Goal: Transaction & Acquisition: Purchase product/service

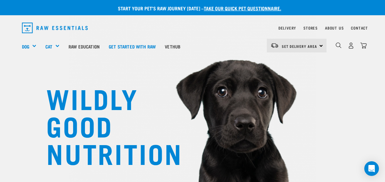
click at [320, 46] on div "Set Delivery Area North Island South Island" at bounding box center [297, 46] width 60 height 14
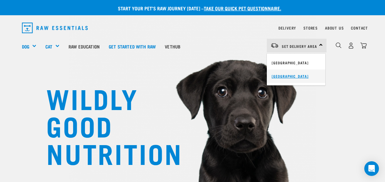
click at [280, 75] on link "[GEOGRAPHIC_DATA]" at bounding box center [296, 75] width 58 height 13
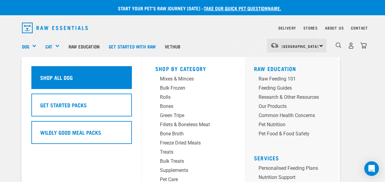
click at [49, 73] on h5 "Shop All Dog" at bounding box center [56, 77] width 33 height 8
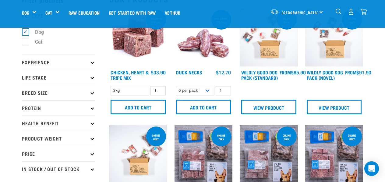
scroll to position [33, 0]
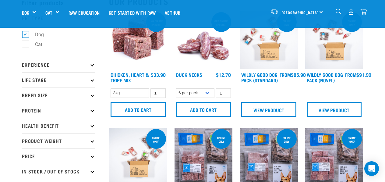
click at [93, 95] on icon at bounding box center [91, 94] width 3 height 3
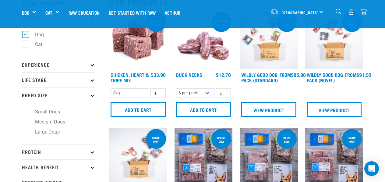
click at [26, 131] on label "Large Dogs" at bounding box center [43, 132] width 37 height 8
click at [26, 131] on input "Large Dogs" at bounding box center [24, 131] width 4 height 4
checkbox input "true"
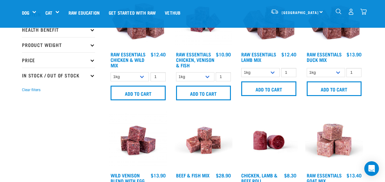
scroll to position [176, 0]
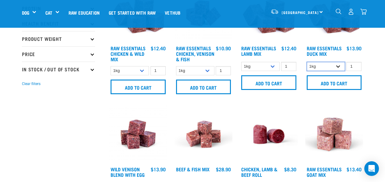
click at [339, 65] on select "1kg 3kg" at bounding box center [326, 66] width 38 height 9
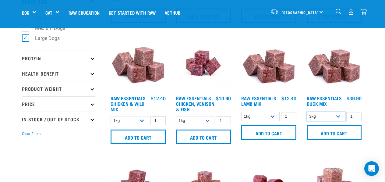
scroll to position [126, 0]
click at [339, 116] on select "1kg 3kg" at bounding box center [326, 116] width 38 height 9
select select "442097"
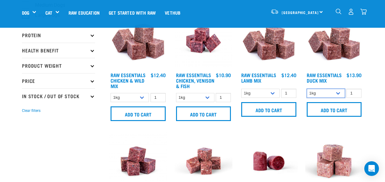
scroll to position [151, 0]
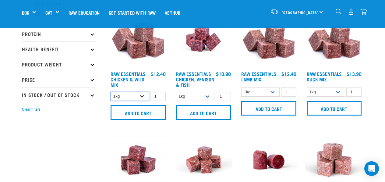
click at [143, 96] on select "1kg 3kg Bulk (20kg)" at bounding box center [130, 96] width 38 height 9
select select "709"
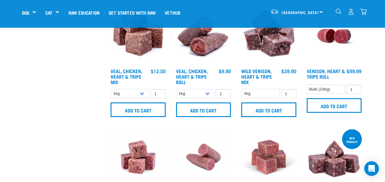
scroll to position [507, 0]
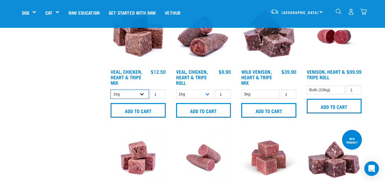
select select "752"
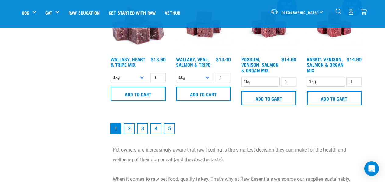
scroll to position [878, 0]
click at [130, 132] on link "2" at bounding box center [129, 128] width 11 height 11
click at [129, 133] on link "2" at bounding box center [129, 128] width 11 height 11
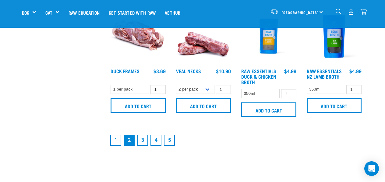
scroll to position [854, 0]
click at [143, 145] on link "3" at bounding box center [142, 139] width 11 height 11
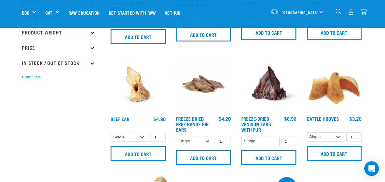
scroll to position [113, 0]
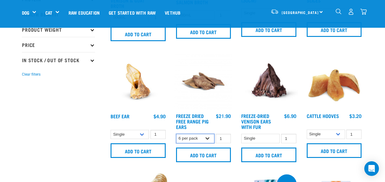
click at [208, 138] on select "Single 6 per pack 10 per pack" at bounding box center [195, 138] width 38 height 9
select select "695498"
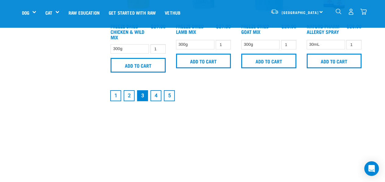
scroll to position [936, 0]
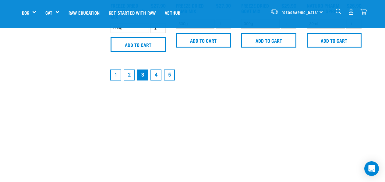
click at [157, 74] on link "4" at bounding box center [155, 74] width 11 height 11
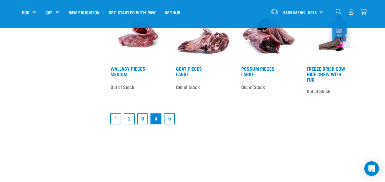
scroll to position [825, 0]
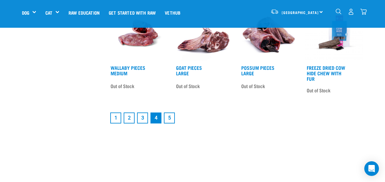
click at [171, 120] on link "5" at bounding box center [169, 117] width 11 height 11
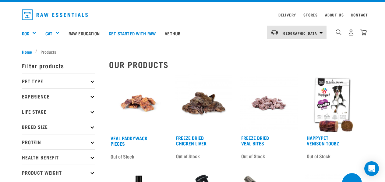
scroll to position [12, 0]
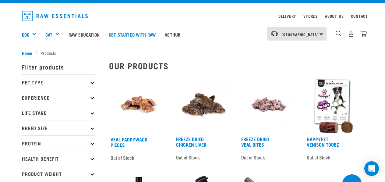
click at [93, 143] on icon at bounding box center [91, 142] width 3 height 3
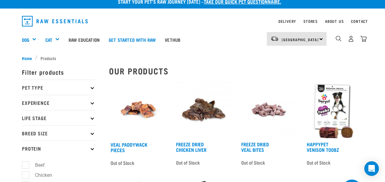
scroll to position [6, 0]
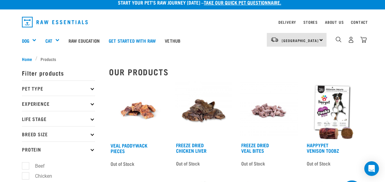
click at [93, 150] on icon at bounding box center [91, 148] width 3 height 3
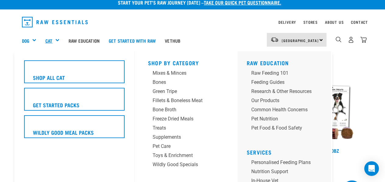
click at [50, 40] on link "Cat" at bounding box center [48, 40] width 7 height 7
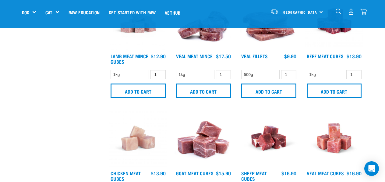
scroll to position [744, 0]
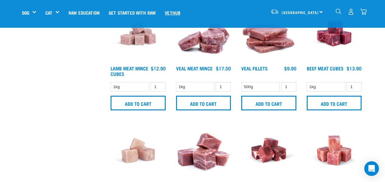
click at [181, 13] on link "Vethub" at bounding box center [172, 12] width 25 height 24
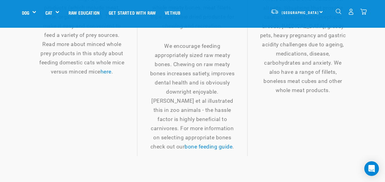
scroll to position [938, 0]
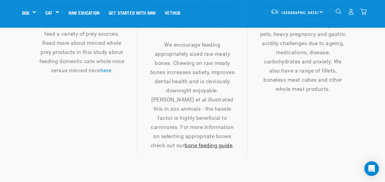
click at [189, 148] on link "bone feeding guide" at bounding box center [209, 145] width 48 height 6
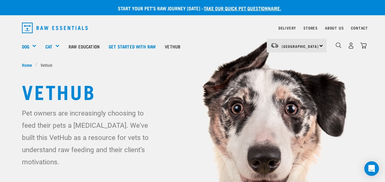
click at [233, 7] on link "take our quick pet questionnaire." at bounding box center [242, 8] width 77 height 3
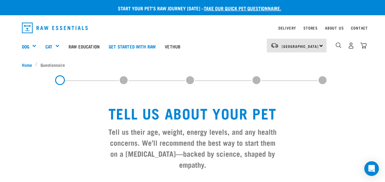
click at [308, 26] on div "Stores" at bounding box center [310, 27] width 14 height 7
click at [307, 27] on link "Stores" at bounding box center [310, 28] width 14 height 2
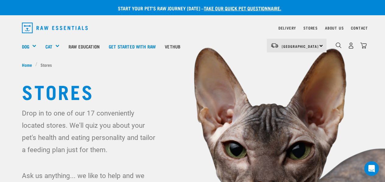
click at [320, 45] on div "South Island North Island South Island" at bounding box center [297, 46] width 60 height 14
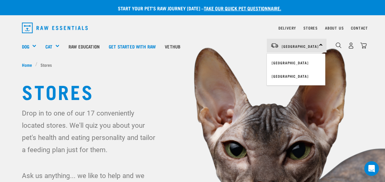
click at [357, 68] on img at bounding box center [192, 115] width 385 height 231
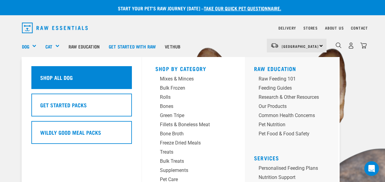
click at [47, 73] on h5 "Shop All Dog" at bounding box center [56, 77] width 33 height 8
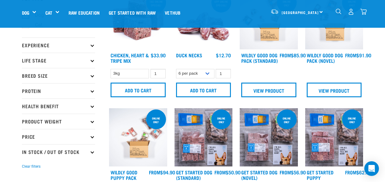
scroll to position [52, 0]
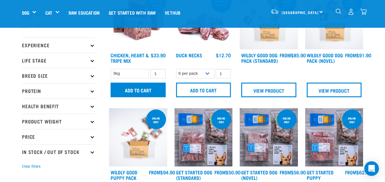
click at [141, 88] on input "Add to cart" at bounding box center [138, 90] width 55 height 15
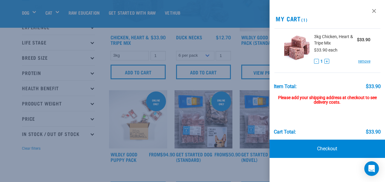
scroll to position [71, 0]
click at [373, 10] on link at bounding box center [374, 11] width 10 height 10
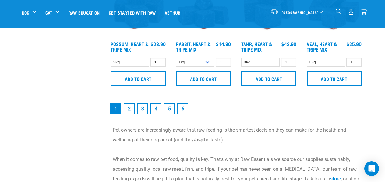
scroll to position [894, 0]
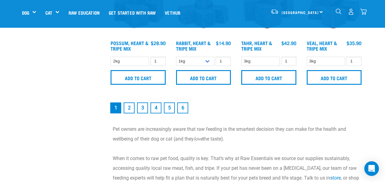
click at [130, 112] on link "2" at bounding box center [129, 107] width 11 height 11
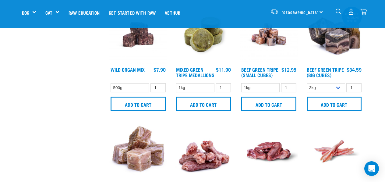
scroll to position [747, 0]
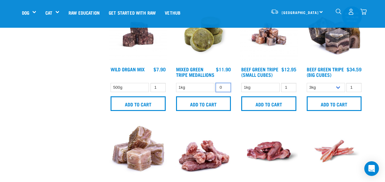
click at [224, 92] on input "0" at bounding box center [223, 87] width 15 height 9
type input "1"
click at [224, 92] on input "1" at bounding box center [223, 87] width 15 height 9
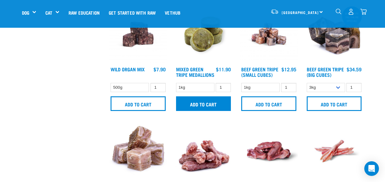
click at [198, 111] on input "Add to cart" at bounding box center [203, 103] width 55 height 15
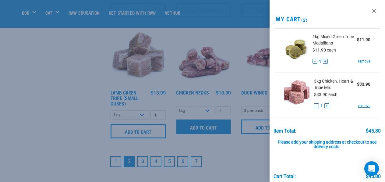
scroll to position [843, 0]
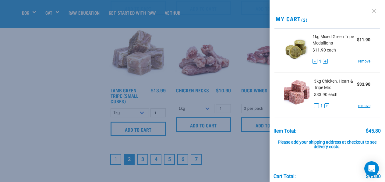
click at [375, 10] on link at bounding box center [374, 11] width 10 height 10
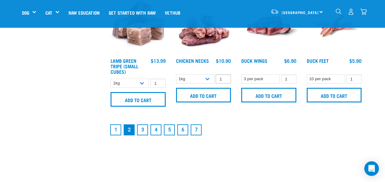
scroll to position [874, 0]
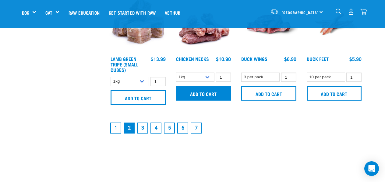
click at [204, 101] on input "Add to cart" at bounding box center [203, 93] width 55 height 15
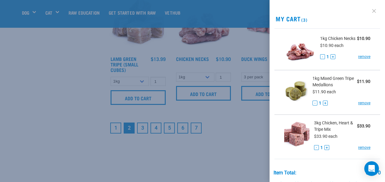
click at [374, 11] on link at bounding box center [374, 11] width 10 height 10
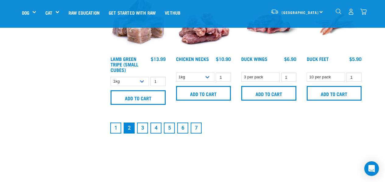
click at [143, 133] on link "3" at bounding box center [142, 127] width 11 height 11
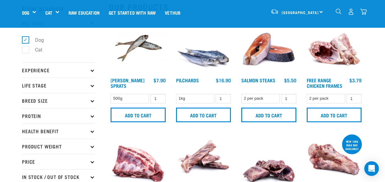
scroll to position [28, 0]
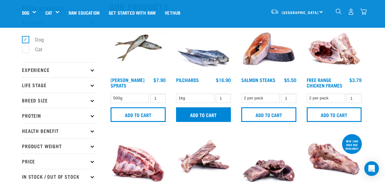
click at [204, 113] on input "Add to cart" at bounding box center [203, 114] width 55 height 15
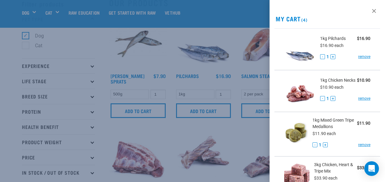
scroll to position [33, 0]
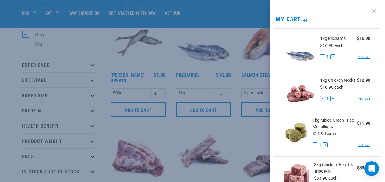
click at [374, 9] on link at bounding box center [374, 11] width 10 height 10
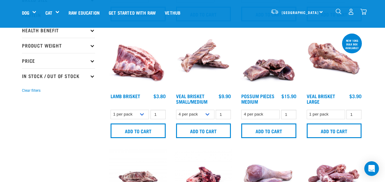
scroll to position [128, 0]
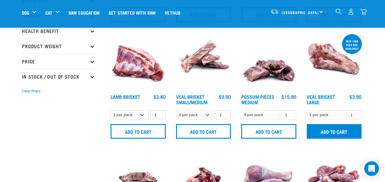
click at [337, 130] on input "Add to cart" at bounding box center [334, 131] width 55 height 15
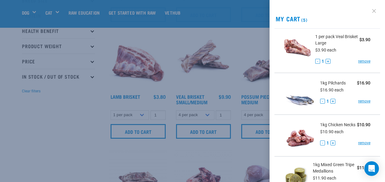
click at [375, 10] on link at bounding box center [374, 11] width 10 height 10
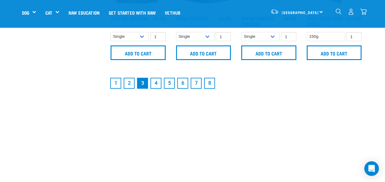
scroll to position [916, 0]
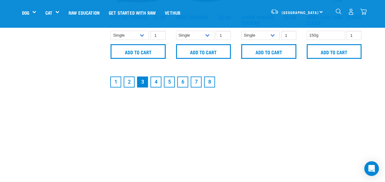
click at [157, 80] on link "4" at bounding box center [155, 81] width 11 height 11
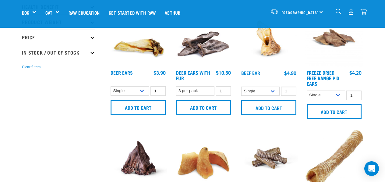
scroll to position [151, 0]
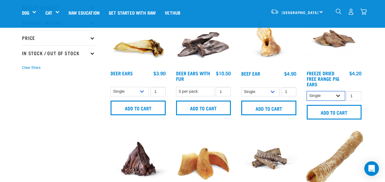
select select "695498"
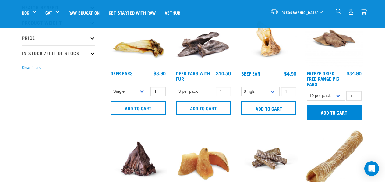
click at [334, 112] on input "Add to cart" at bounding box center [334, 112] width 55 height 15
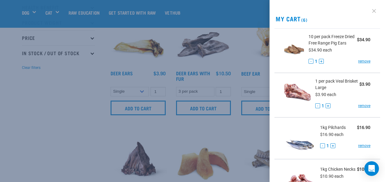
click at [374, 10] on link at bounding box center [374, 11] width 10 height 10
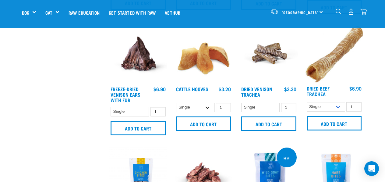
scroll to position [256, 0]
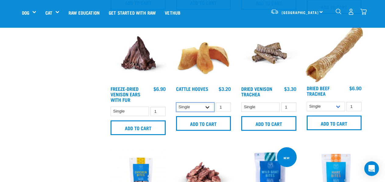
select select "724"
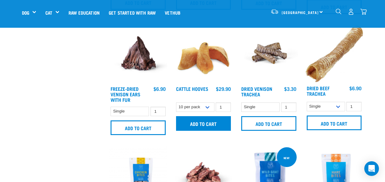
click at [204, 123] on input "Add to cart" at bounding box center [203, 123] width 55 height 15
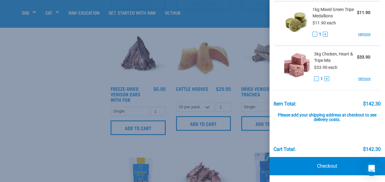
scroll to position [259, 0]
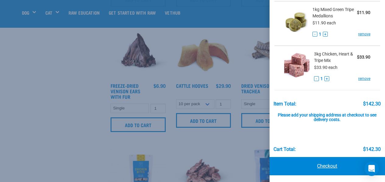
click at [326, 165] on link "Checkout" at bounding box center [327, 166] width 115 height 18
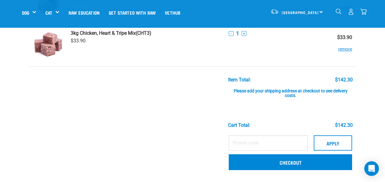
scroll to position [279, 0]
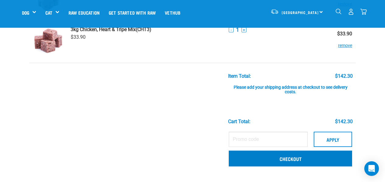
click at [292, 157] on link "Checkout" at bounding box center [290, 158] width 123 height 16
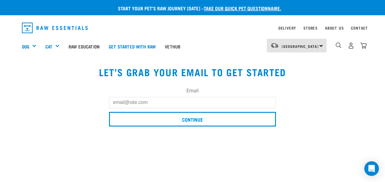
click at [118, 103] on input "Email" at bounding box center [192, 102] width 167 height 11
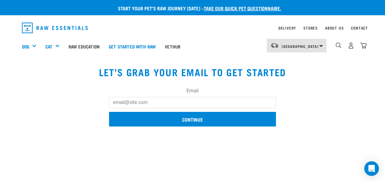
type input "[EMAIL_ADDRESS][DOMAIN_NAME]"
click at [194, 119] on input "Continue" at bounding box center [192, 119] width 167 height 15
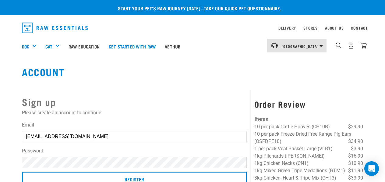
click at [194, 119] on div "Sign up Please create an account to continue: Email mvswatridge@gmail.com Passw…" at bounding box center [134, 162] width 232 height 142
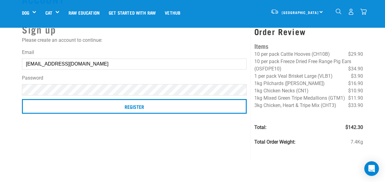
scroll to position [27, 0]
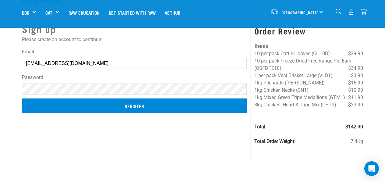
click at [133, 105] on input "Register" at bounding box center [134, 105] width 225 height 15
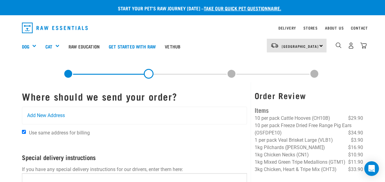
click at [31, 131] on span "Use same address for billing" at bounding box center [59, 133] width 61 height 6
click at [26, 131] on input "Use same address for billing" at bounding box center [24, 132] width 4 height 4
checkbox input "false"
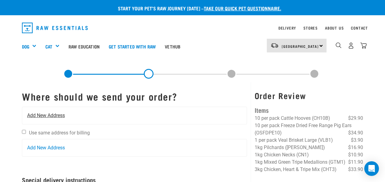
click at [32, 116] on span "Add New Address" at bounding box center [46, 115] width 38 height 7
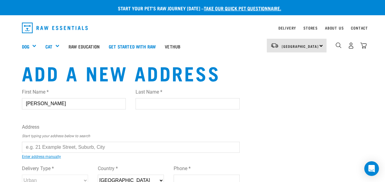
type input "[PERSON_NAME]"
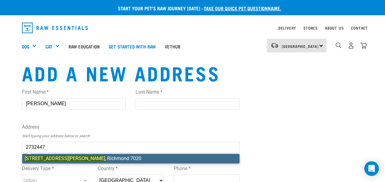
click at [43, 159] on mark "[STREET_ADDRESS][PERSON_NAME]" at bounding box center [65, 158] width 80 height 6
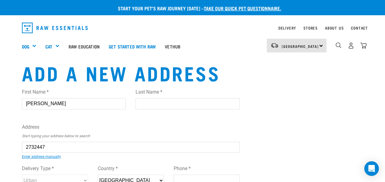
type input "14 Shearer Terrace, Richmond 7020"
type input "[STREET_ADDRESS][PERSON_NAME]"
type input "Richmond"
type input "Tasman"
select select "TAS"
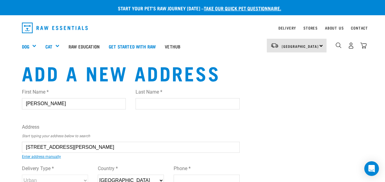
type input "7020"
select select "Urban"
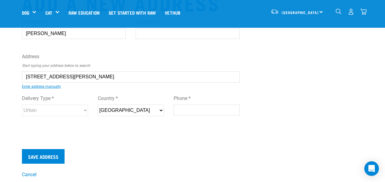
scroll to position [28, 0]
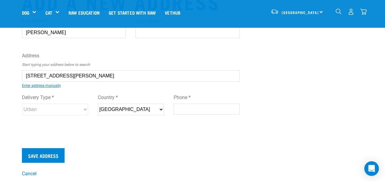
type input "0272865431"
click at [40, 154] on input "Save Address" at bounding box center [43, 155] width 43 height 15
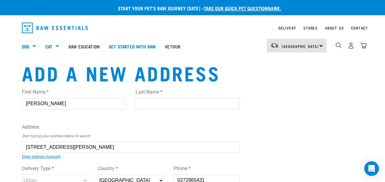
scroll to position [0, 0]
click at [58, 104] on input "Val Swatridge" at bounding box center [74, 103] width 104 height 11
type input "Val"
type input "Swatridge"
click at [251, 141] on div "Add a new address First Name * Val Last Name * Swatridge Address Start typing y…" at bounding box center [192, 155] width 351 height 187
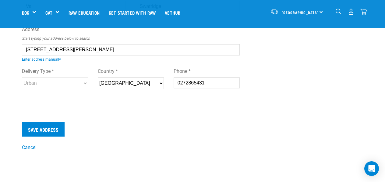
scroll to position [55, 0]
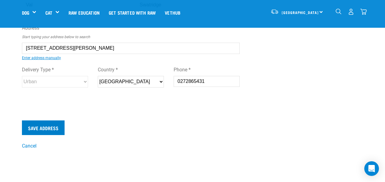
click at [46, 128] on input "Save Address" at bounding box center [43, 127] width 43 height 15
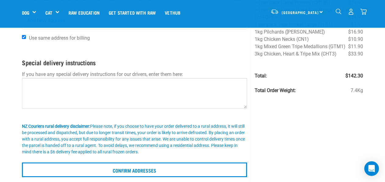
scroll to position [73, 0]
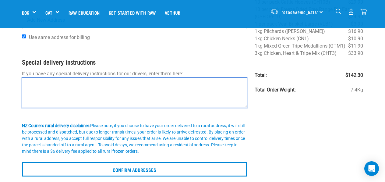
click at [29, 83] on textarea at bounding box center [134, 92] width 225 height 30
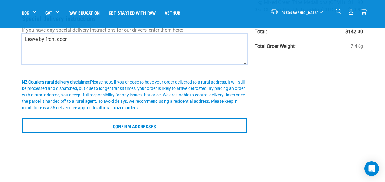
scroll to position [114, 0]
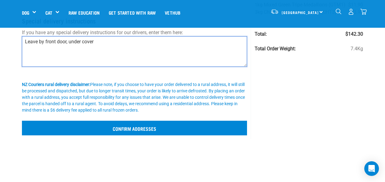
type textarea "Leave by front door, under cover"
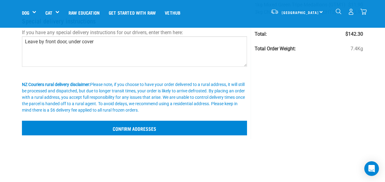
click at [126, 126] on input "Confirm addresses" at bounding box center [134, 128] width 225 height 15
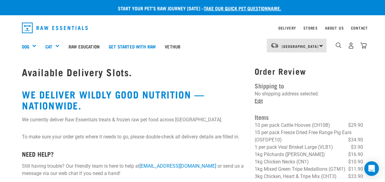
click at [259, 100] on link "Edit" at bounding box center [259, 101] width 8 height 6
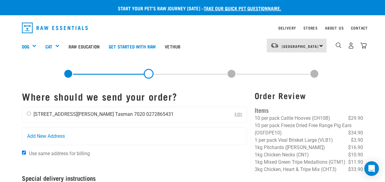
click at [29, 114] on input "radio" at bounding box center [29, 113] width 4 height 4
radio input "true"
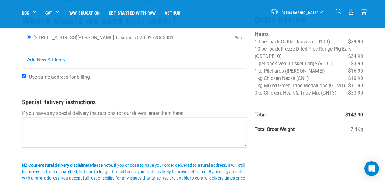
scroll to position [31, 0]
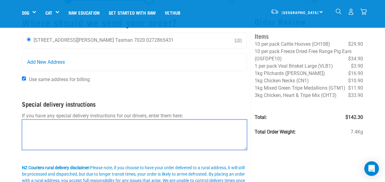
click at [27, 126] on textarea at bounding box center [134, 134] width 225 height 30
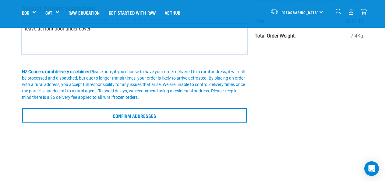
scroll to position [136, 0]
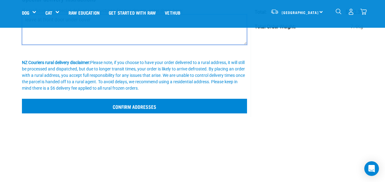
type textarea "leave at front door under cover"
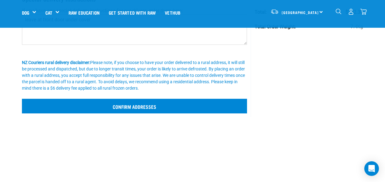
click at [132, 105] on input "Confirm addresses" at bounding box center [134, 106] width 225 height 15
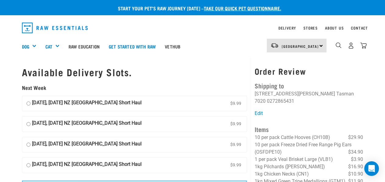
click at [28, 101] on input "07 October, Tuesday NZ Couriers South Island Short Haul $9.99" at bounding box center [28, 103] width 4 height 9
radio input "true"
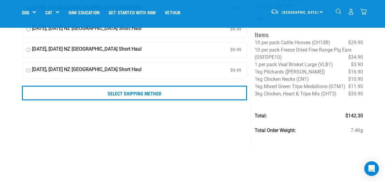
scroll to position [52, 0]
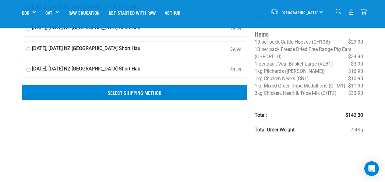
click at [132, 90] on input "Select Shipping Method" at bounding box center [134, 92] width 225 height 15
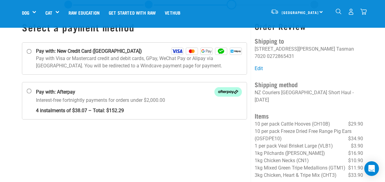
scroll to position [25, 0]
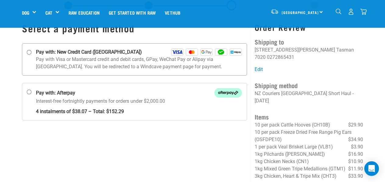
click at [28, 52] on input "Pay with: New Credit Card ([GEOGRAPHIC_DATA])" at bounding box center [29, 52] width 5 height 5
radio input "true"
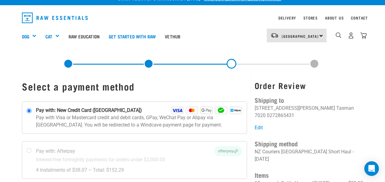
scroll to position [9, 0]
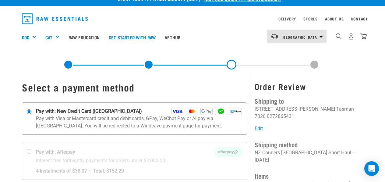
click at [178, 111] on img at bounding box center [177, 111] width 12 height 7
click at [32, 111] on input "Pay with: New Credit Card ([GEOGRAPHIC_DATA])" at bounding box center [29, 111] width 5 height 5
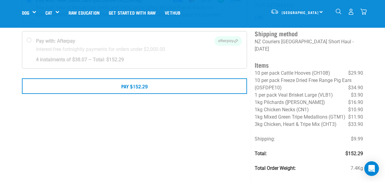
scroll to position [79, 0]
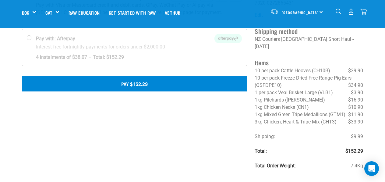
click at [137, 83] on button "Pay $152.29" at bounding box center [134, 83] width 225 height 15
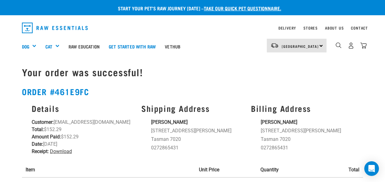
click at [59, 150] on link "Download" at bounding box center [61, 151] width 22 height 6
click at [207, 30] on div "dropdown navigation" at bounding box center [146, 28] width 249 height 16
